Goal: Find specific page/section: Find specific page/section

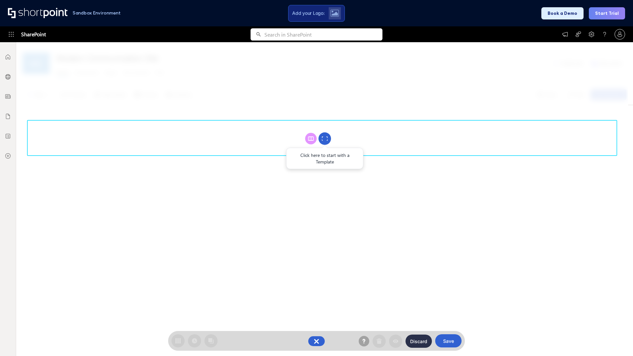
click at [325, 138] on circle at bounding box center [324, 139] width 13 height 13
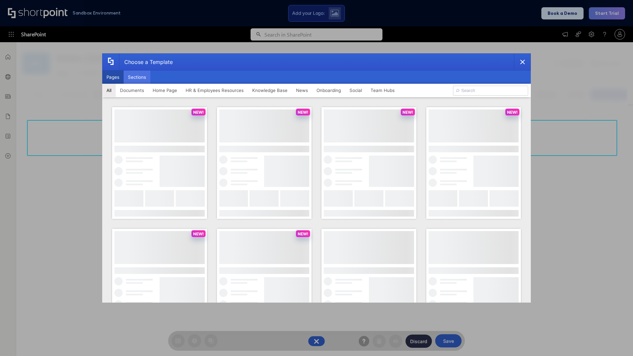
click at [137, 77] on button "Sections" at bounding box center [137, 77] width 27 height 13
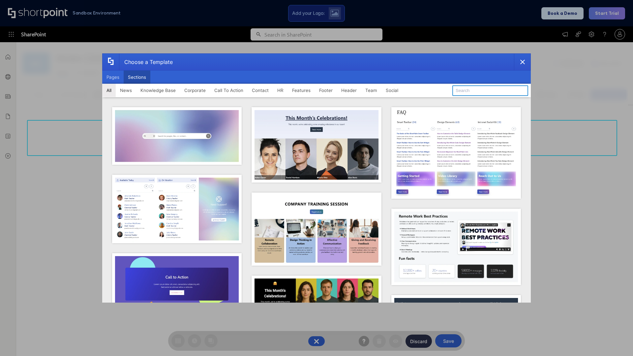
type input "Knowledge Base"
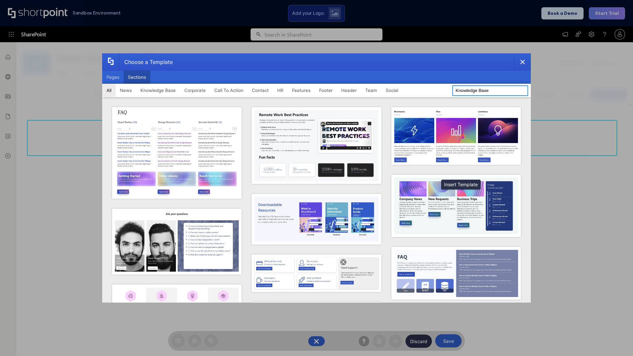
scroll to position [151, 0]
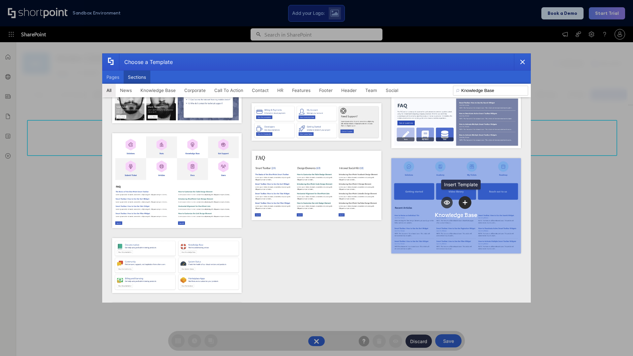
click at [463, 200] on icon "template selector" at bounding box center [465, 202] width 5 height 5
